Goal: Navigation & Orientation: Find specific page/section

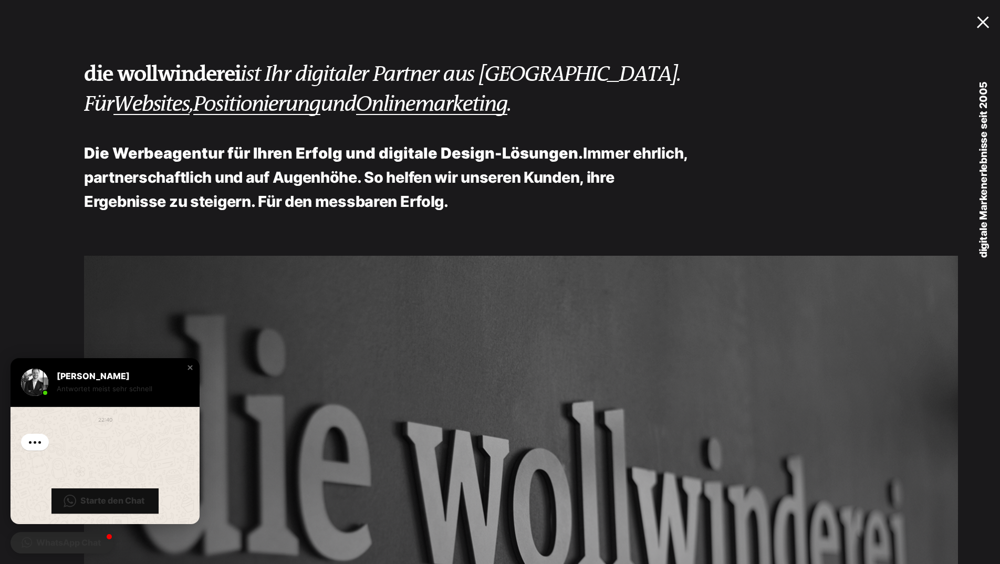
click at [988, 19] on div at bounding box center [985, 20] width 17 height 11
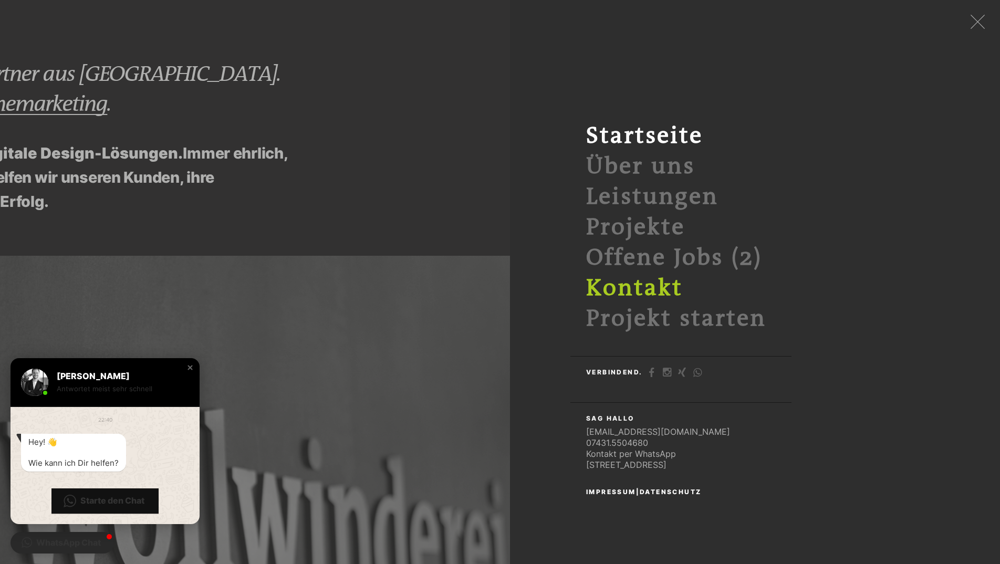
click at [657, 287] on link "Kontakt" at bounding box center [634, 288] width 97 height 26
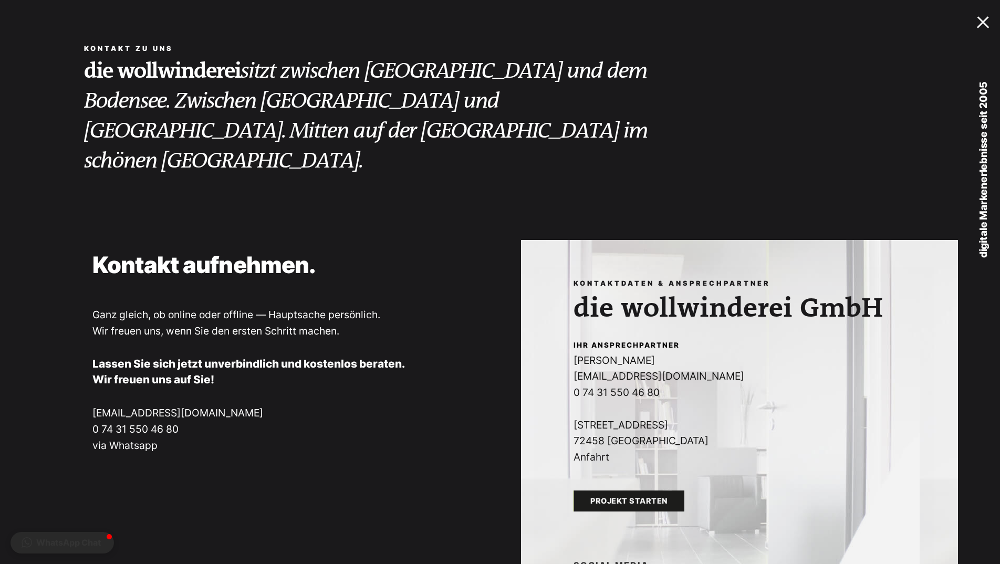
click at [987, 25] on div at bounding box center [985, 20] width 17 height 11
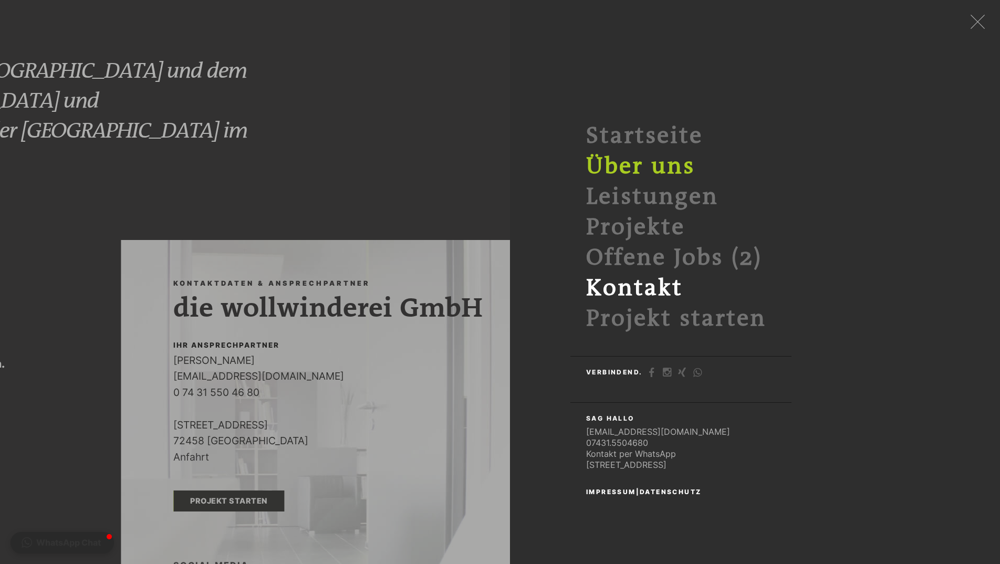
click at [662, 163] on link "Über uns" at bounding box center [640, 166] width 109 height 26
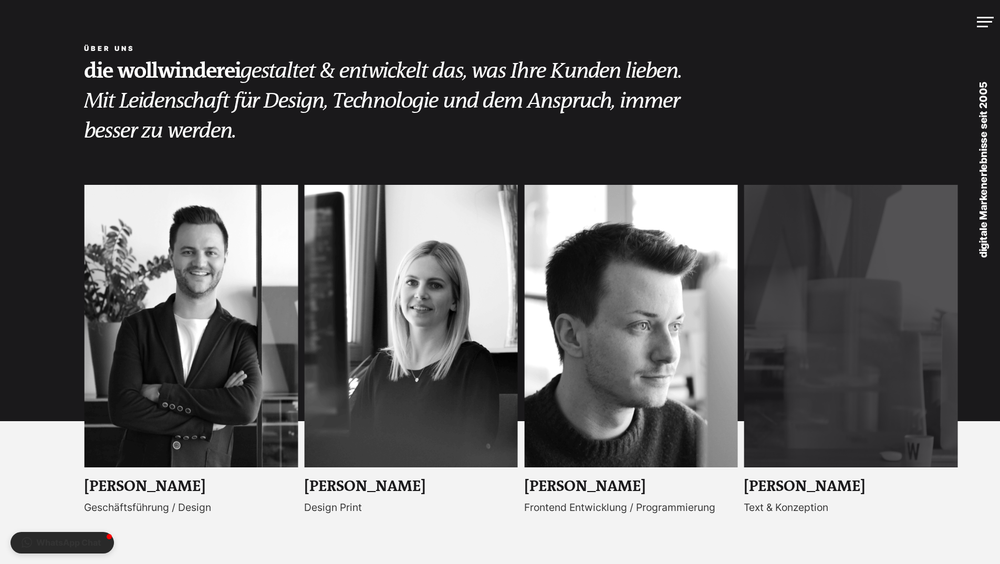
click at [226, 129] on em "gestaltet & entwickelt das, was Ihre Kunden lieben. Mit Leidenschaft für Design…" at bounding box center [382, 101] width 597 height 85
click at [234, 132] on em "gestaltet & entwickelt das, was Ihre Kunden lieben. Mit Leidenschaft für Design…" at bounding box center [382, 101] width 597 height 85
drag, startPoint x: 265, startPoint y: 133, endPoint x: 130, endPoint y: 69, distance: 149.1
click at [130, 69] on h2 "die wollwinderei gestaltet & entwickelt das, was Ihre Kunden lieben. Mit Leiden…" at bounding box center [390, 101] width 612 height 90
drag, startPoint x: 130, startPoint y: 69, endPoint x: 336, endPoint y: 130, distance: 214.6
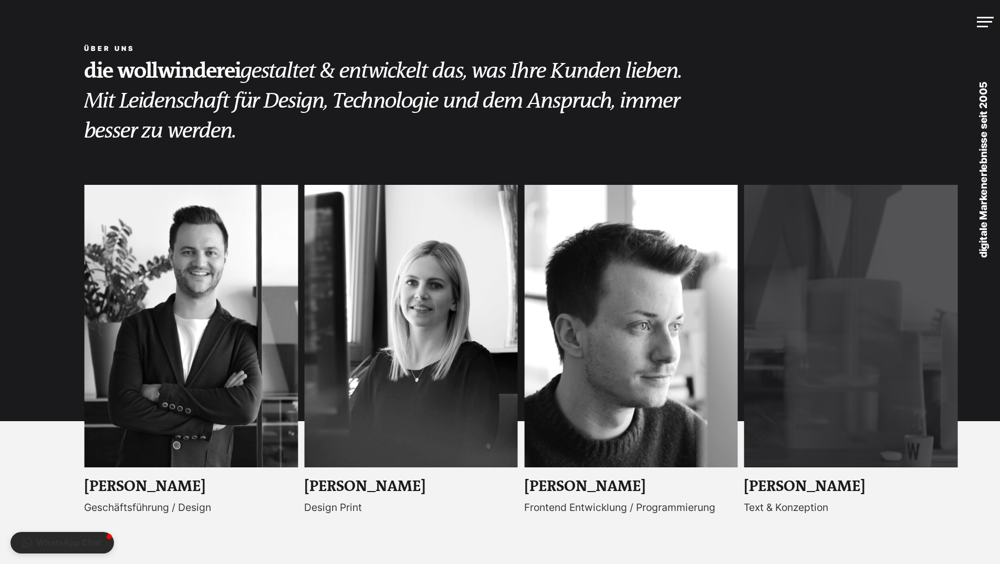
click at [336, 130] on div "über Uns die wollwinderei gestaltet & entwickelt das, was Ihre Kunden lieben. M…" at bounding box center [500, 92] width 1000 height 185
drag, startPoint x: 336, startPoint y: 130, endPoint x: 256, endPoint y: 129, distance: 79.8
click at [256, 129] on h2 "die wollwinderei gestaltet & entwickelt das, was Ihre Kunden lieben. Mit Leiden…" at bounding box center [390, 101] width 612 height 90
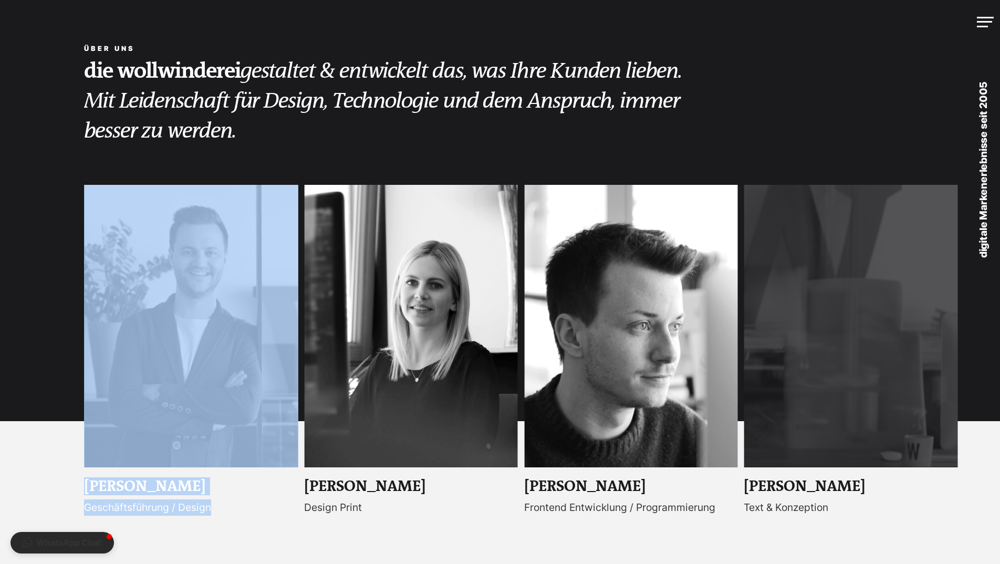
drag, startPoint x: 300, startPoint y: 238, endPoint x: 340, endPoint y: 259, distance: 44.6
click at [340, 259] on div "Manuel Wollwinder Geschäftsführung / Design Julia Schneider Design Print Philip…" at bounding box center [500, 382] width 1000 height 394
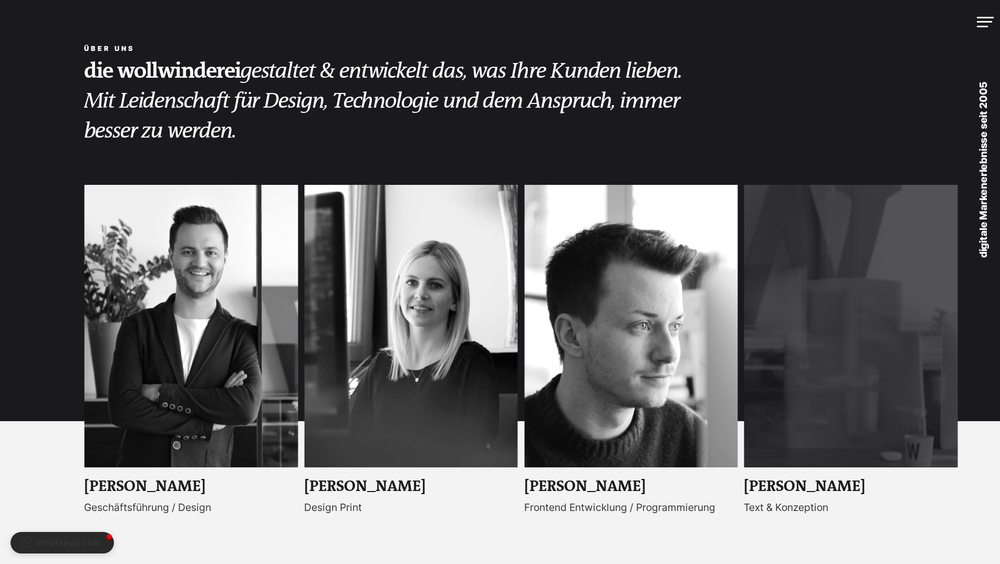
drag, startPoint x: 340, startPoint y: 259, endPoint x: 453, endPoint y: 147, distance: 159.3
click at [453, 145] on div "die wollwinderei gestaltet & entwickelt das, was Ihre Kunden lieben. Mit Leiden…" at bounding box center [521, 112] width 874 height 112
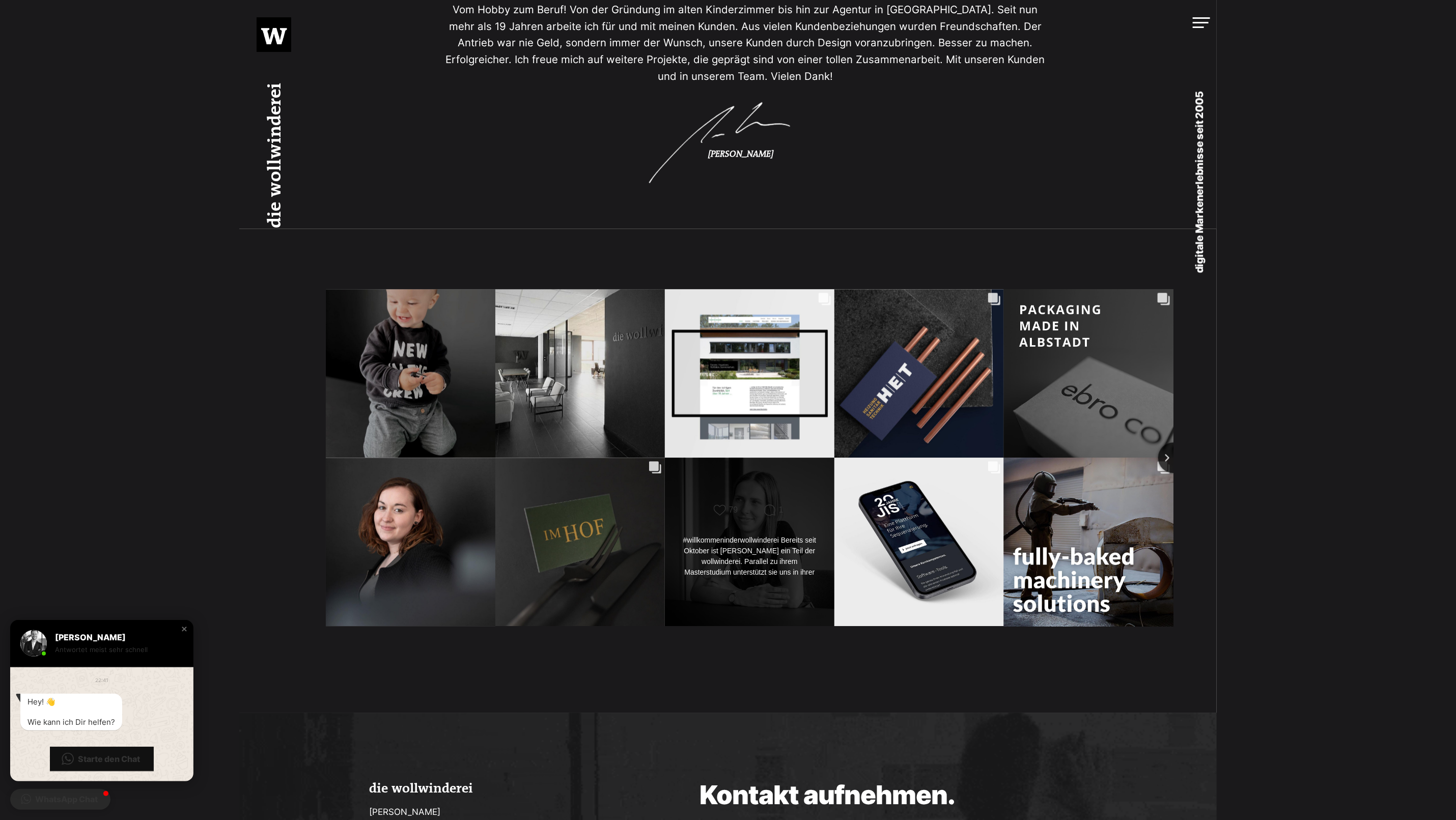
scroll to position [1527, 0]
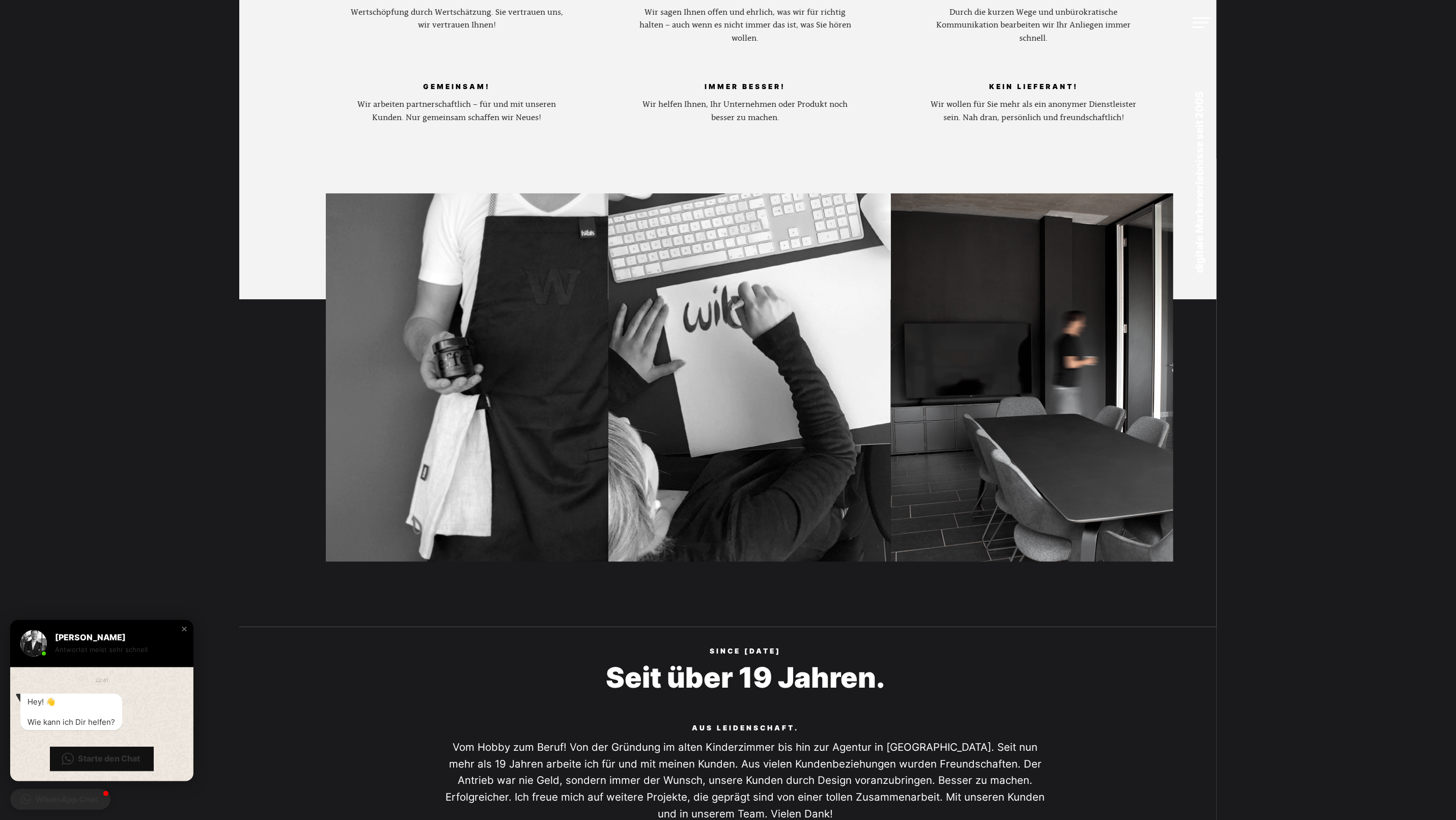
click at [968, 439] on body "Navigation überspringen Startseite Über uns Leistungen Projekte Offene Jobs (2)…" at bounding box center [728, 777] width 1456 height 2985
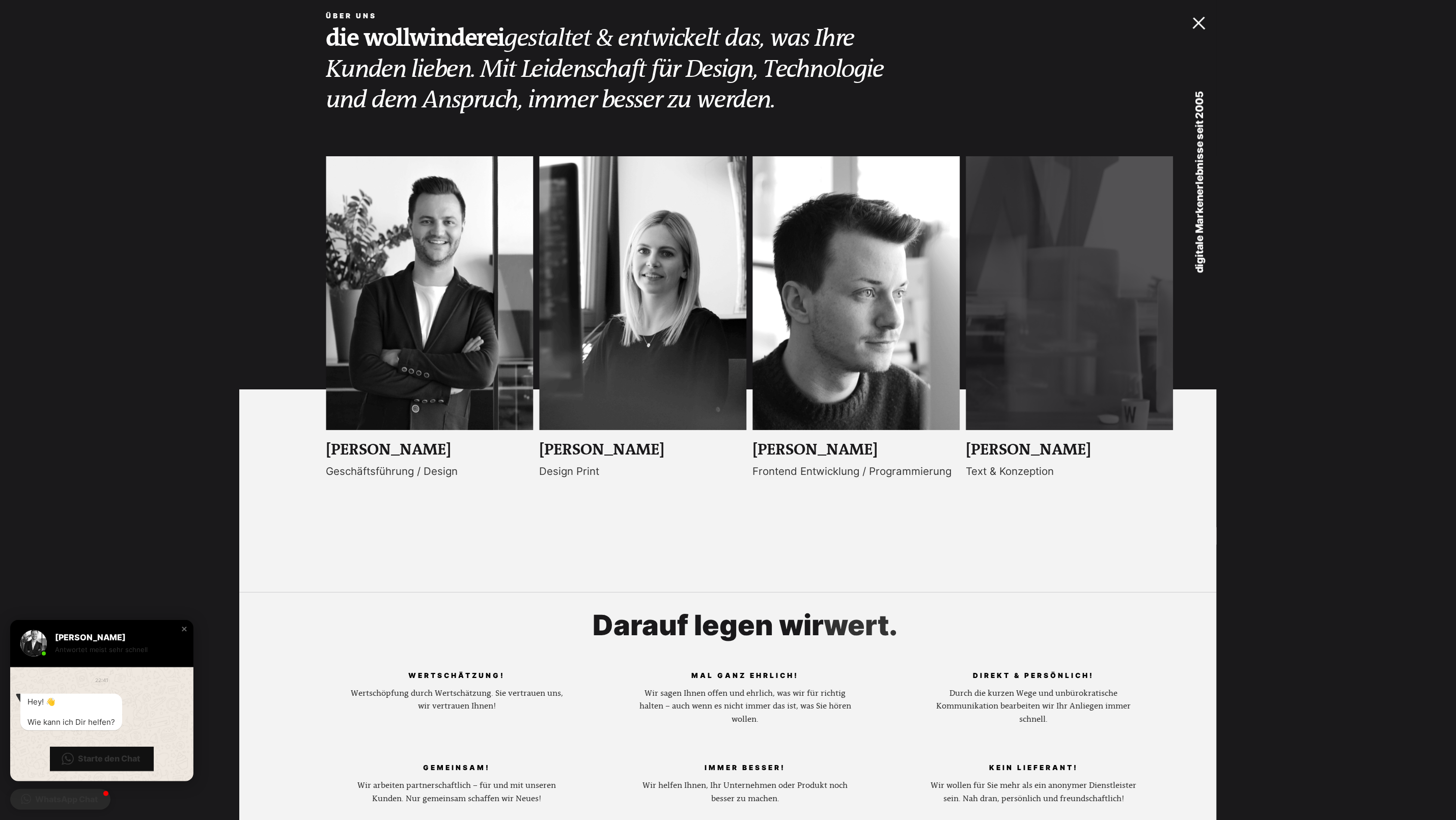
scroll to position [0, 0]
